Goal: Find specific page/section: Find specific page/section

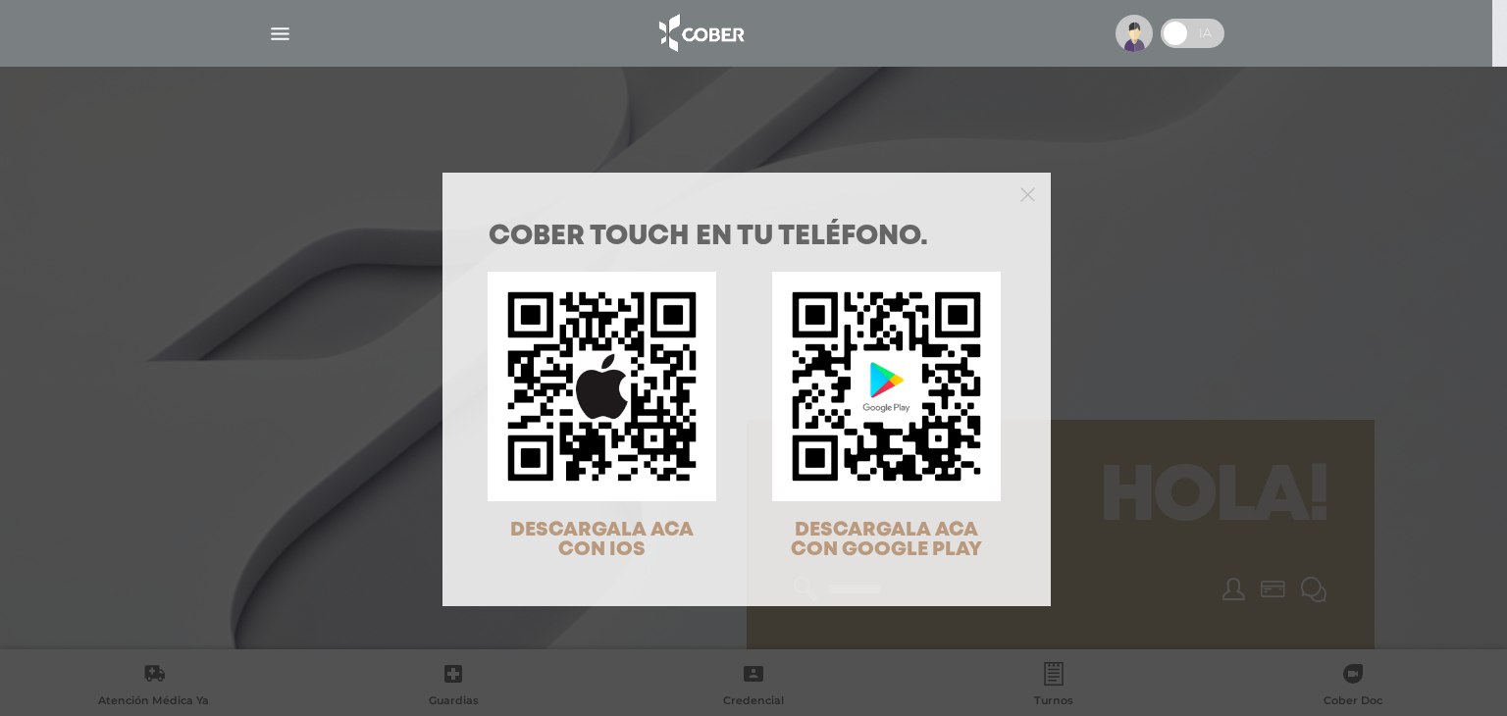
click at [276, 30] on div "COBER TOUCH en tu teléfono. DESCARGALA ACA CON IOS DESCARGALA ACA CON GOOGLE PL…" at bounding box center [753, 358] width 1507 height 716
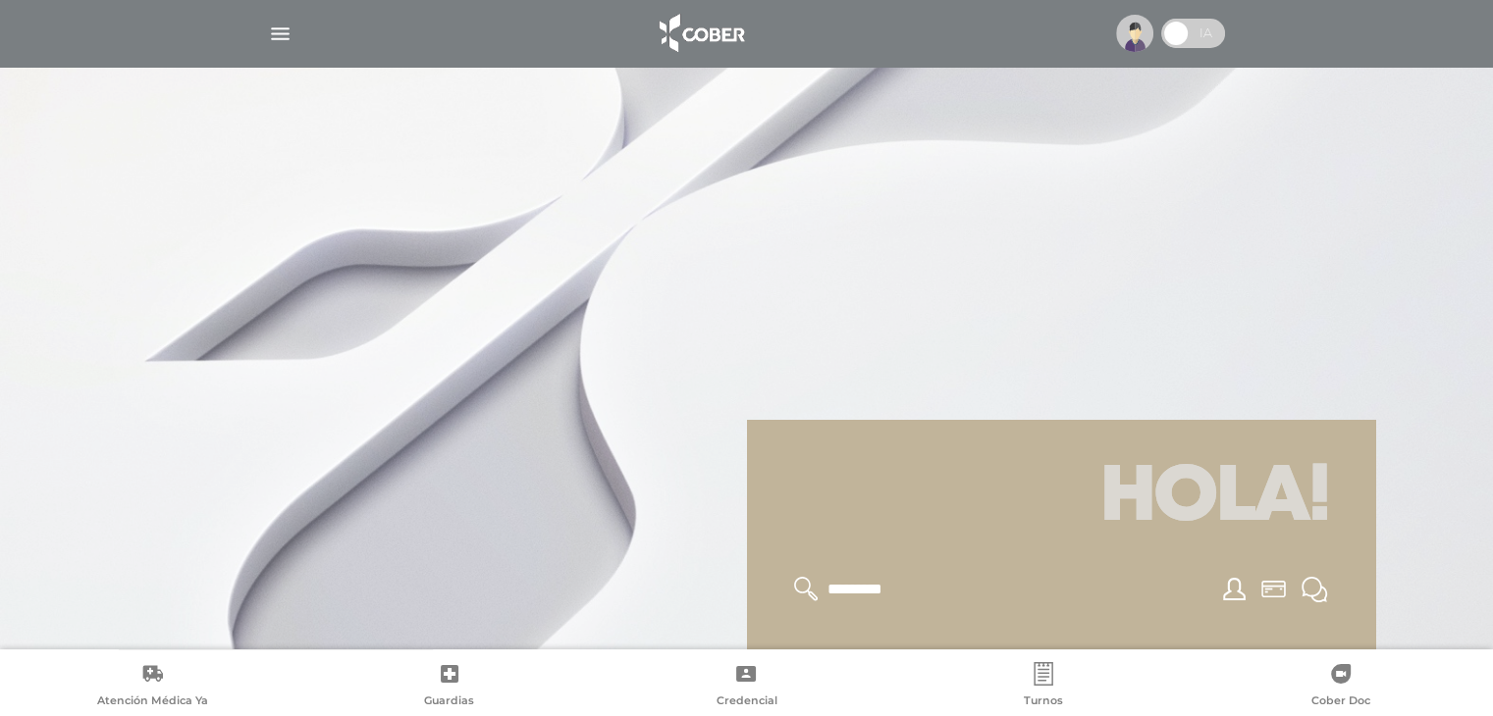
click at [276, 30] on img "button" at bounding box center [280, 34] width 25 height 25
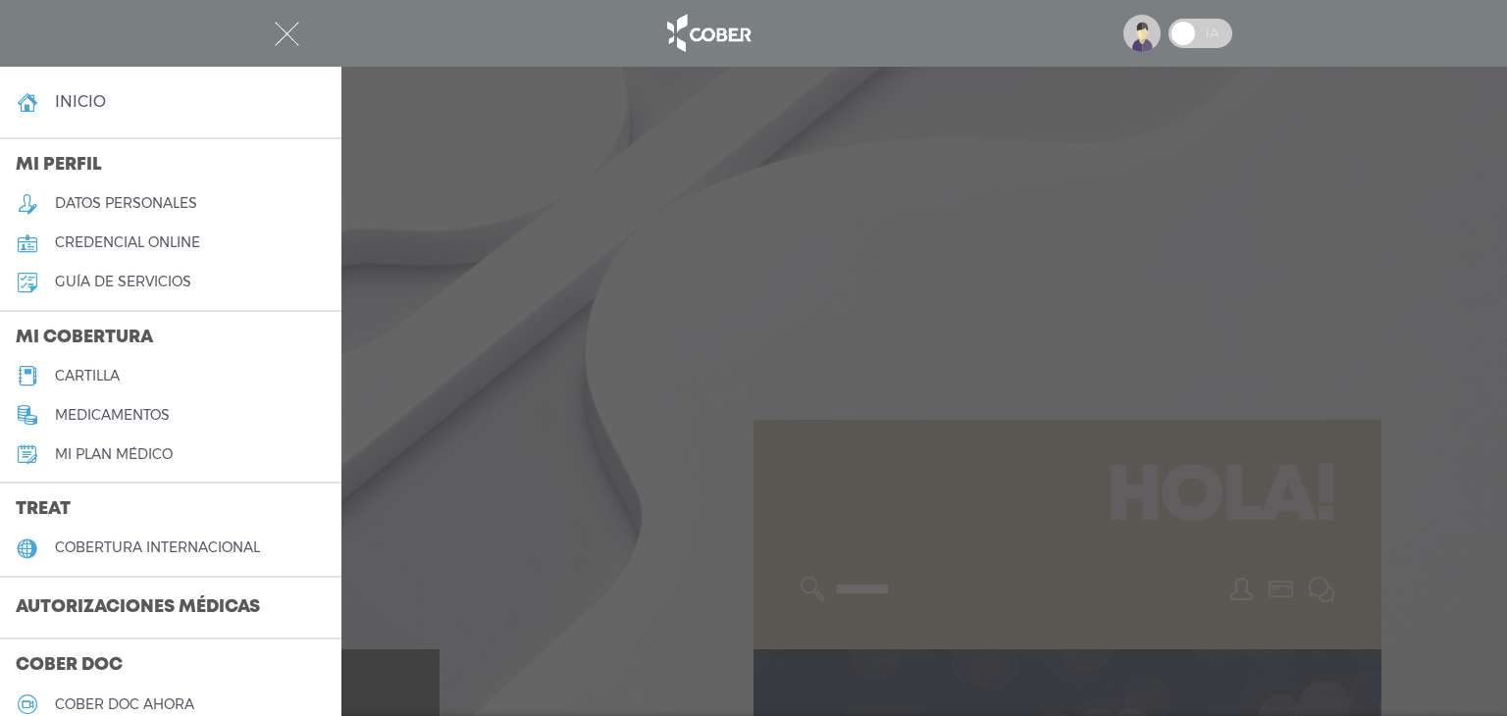
click at [502, 299] on div at bounding box center [753, 358] width 1507 height 716
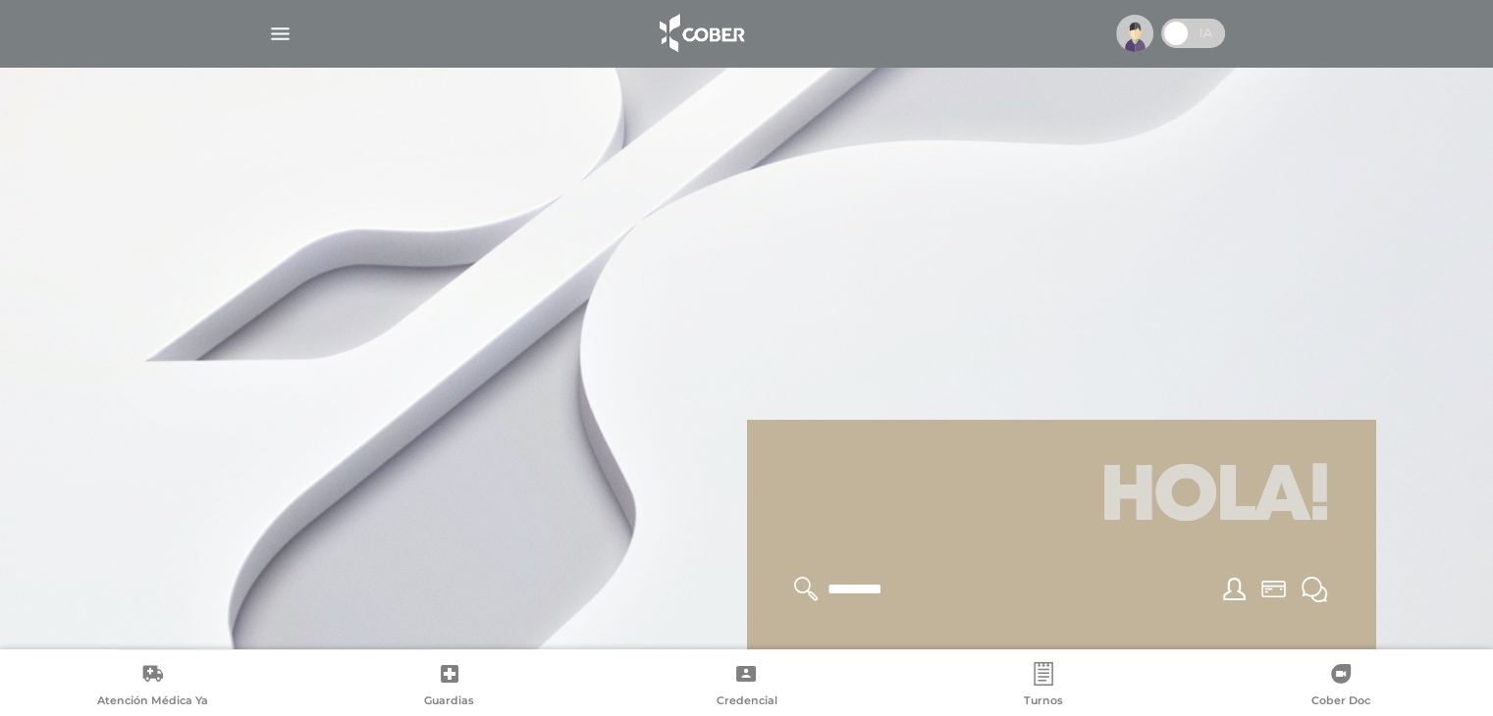
click at [278, 36] on img "button" at bounding box center [280, 34] width 25 height 25
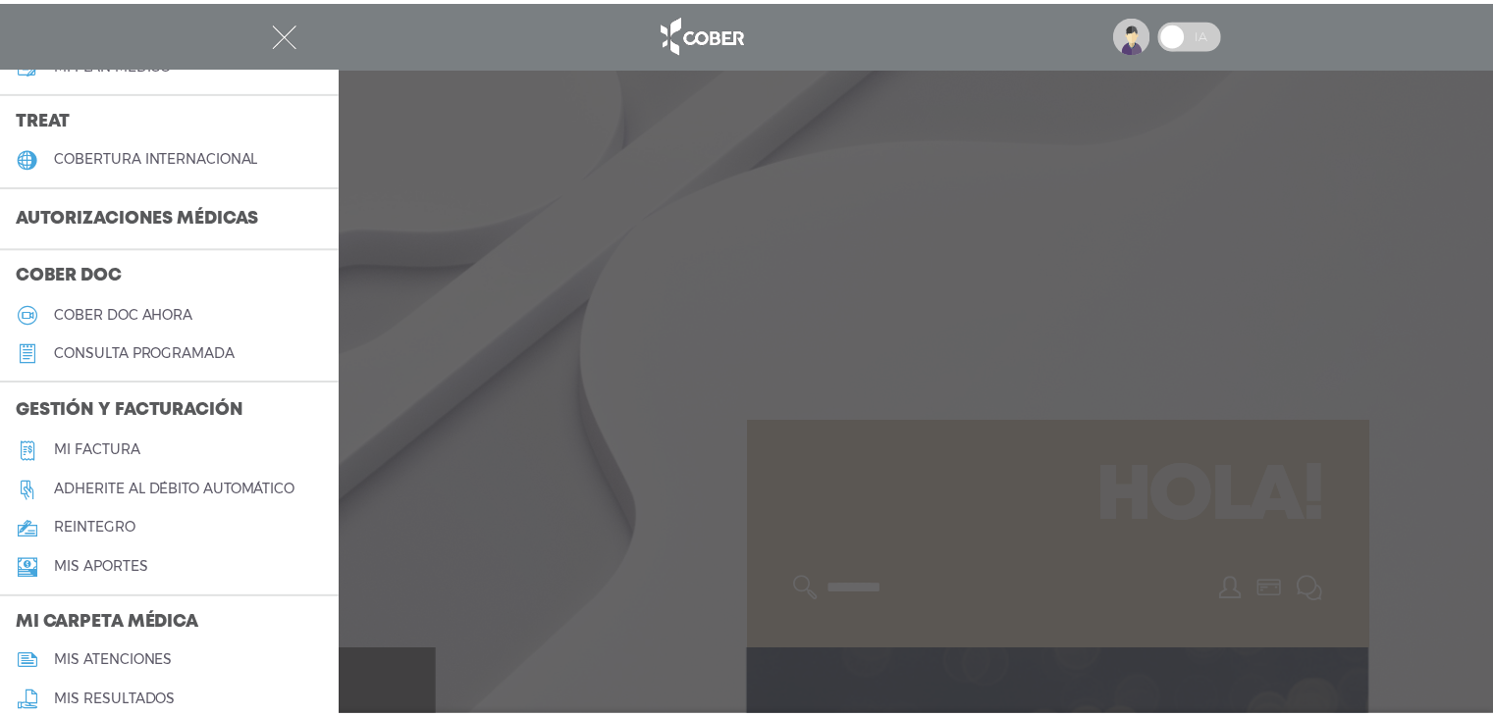
scroll to position [393, 0]
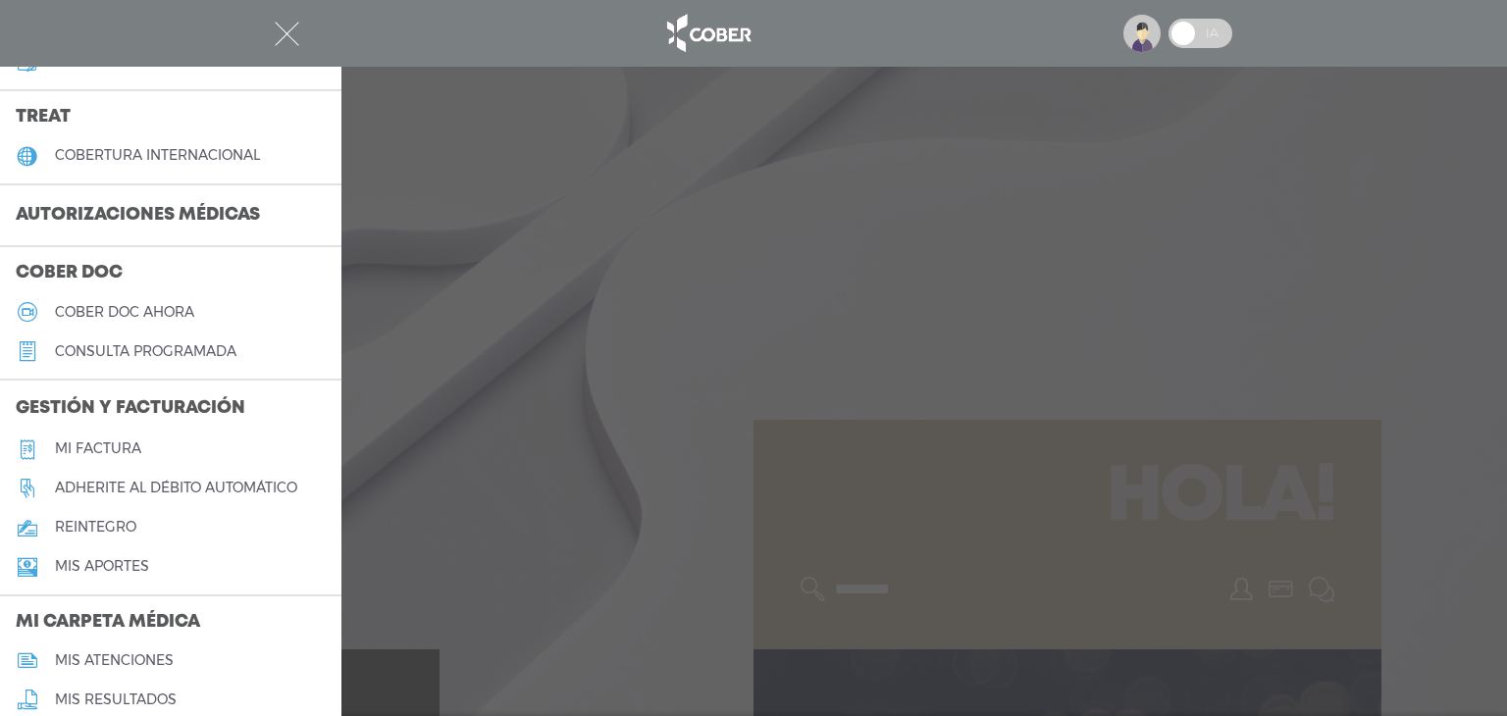
click at [122, 449] on h5 "Mi factura" at bounding box center [98, 449] width 86 height 17
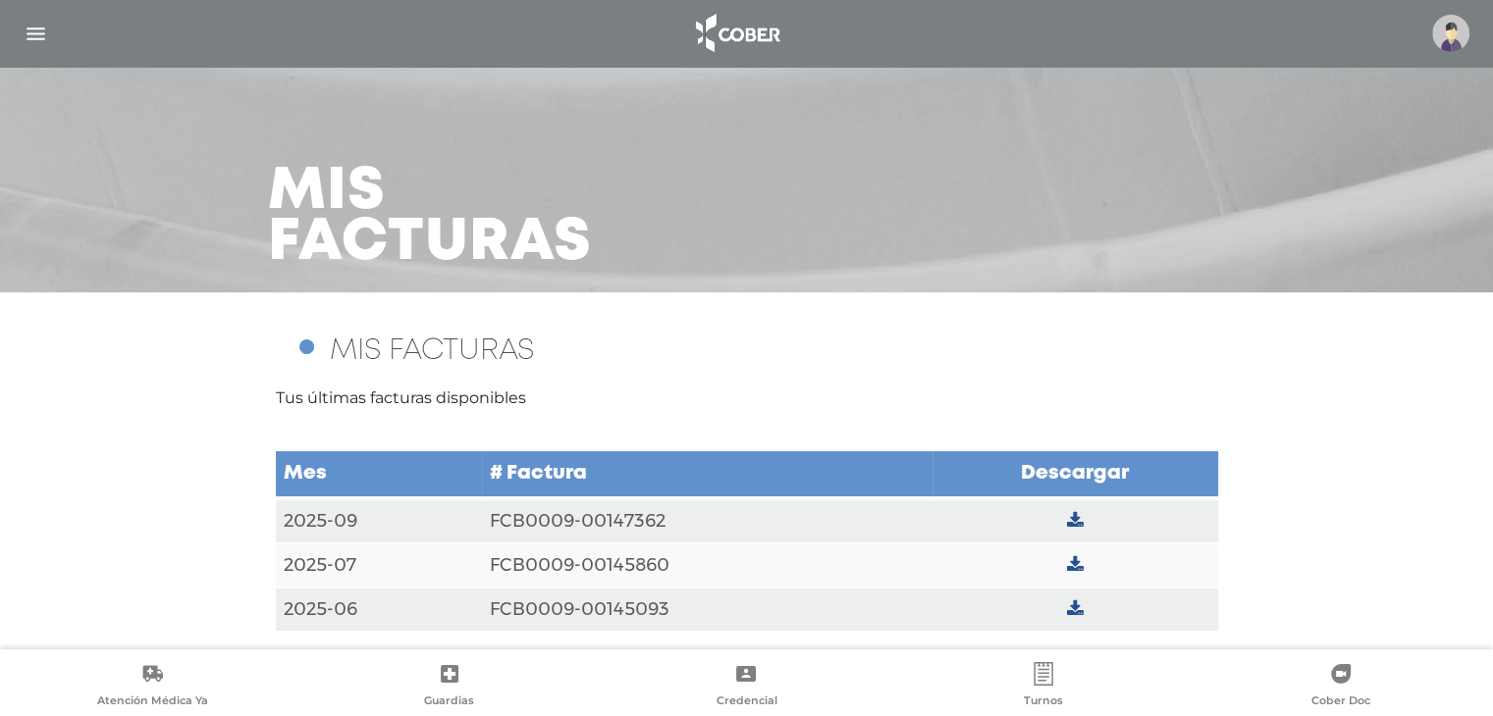
scroll to position [16, 0]
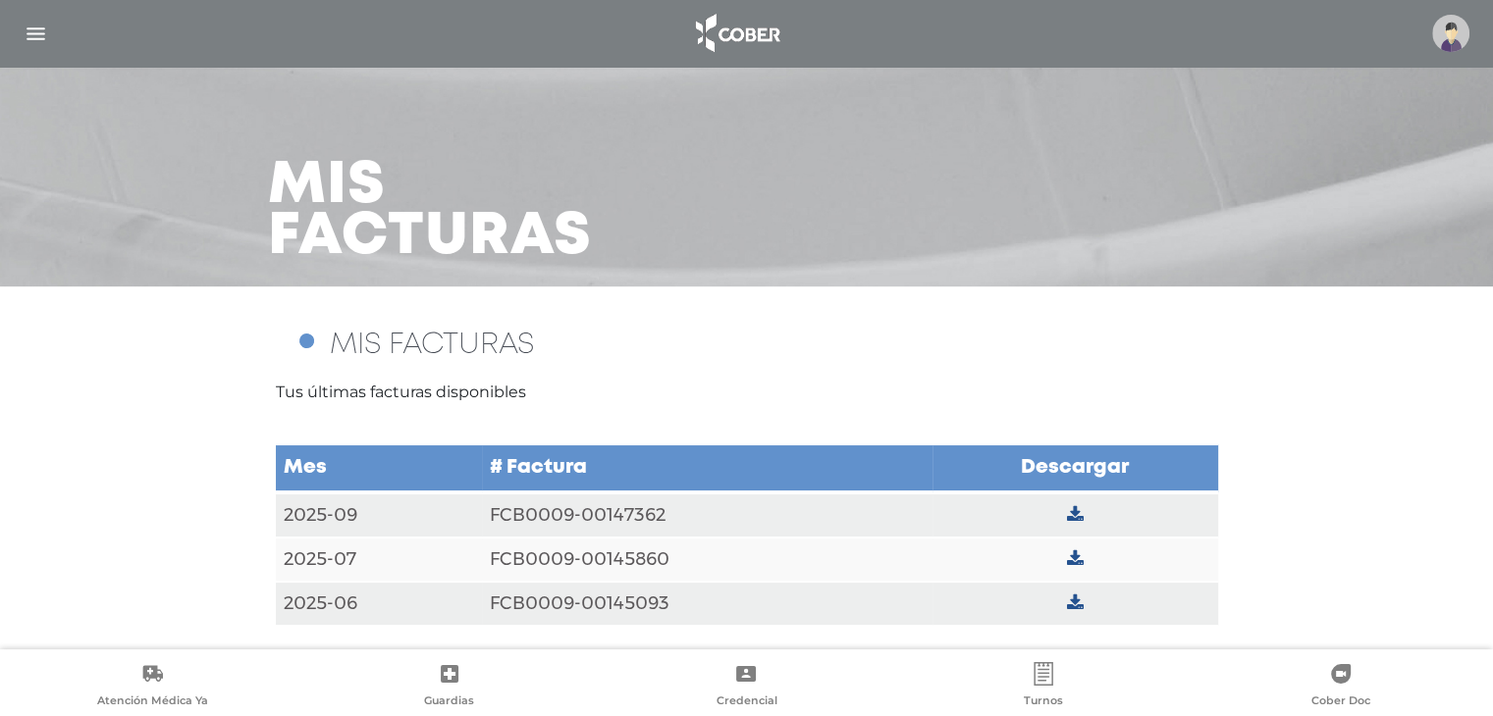
click at [1068, 600] on icon at bounding box center [1075, 604] width 17 height 18
click at [1080, 512] on icon at bounding box center [1075, 515] width 17 height 18
